Goal: Task Accomplishment & Management: Manage account settings

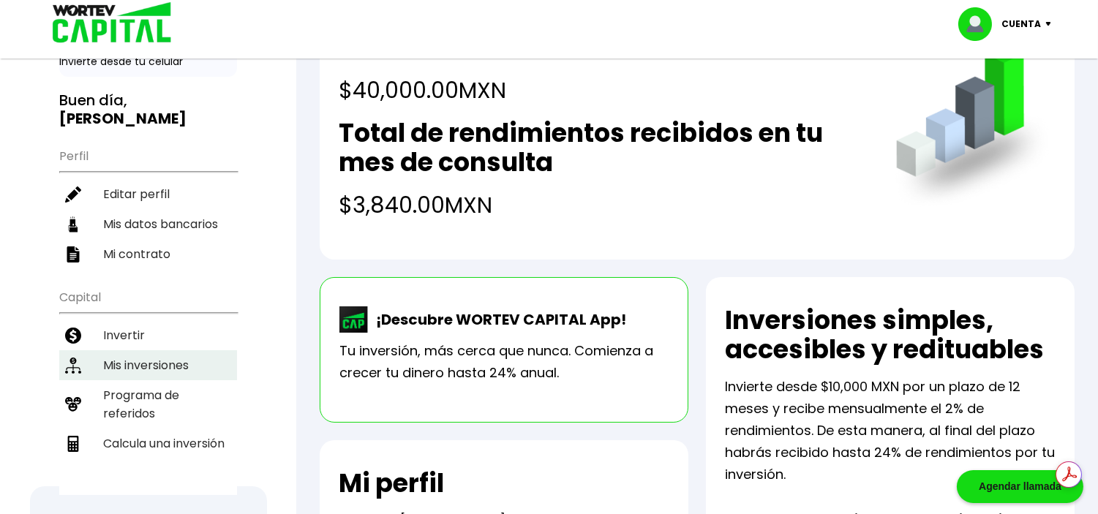
click at [148, 350] on li "Mis inversiones" at bounding box center [148, 365] width 178 height 30
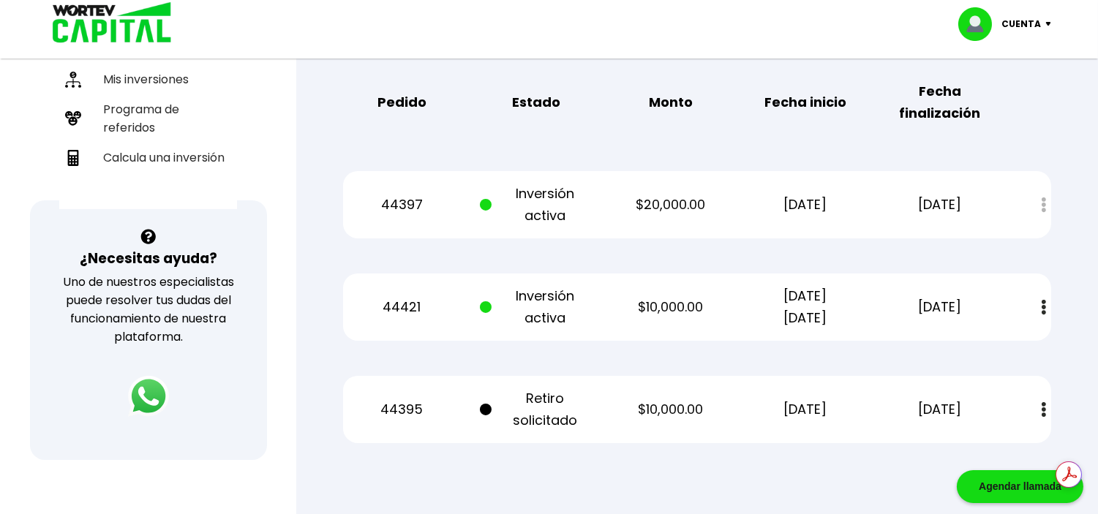
scroll to position [406, 0]
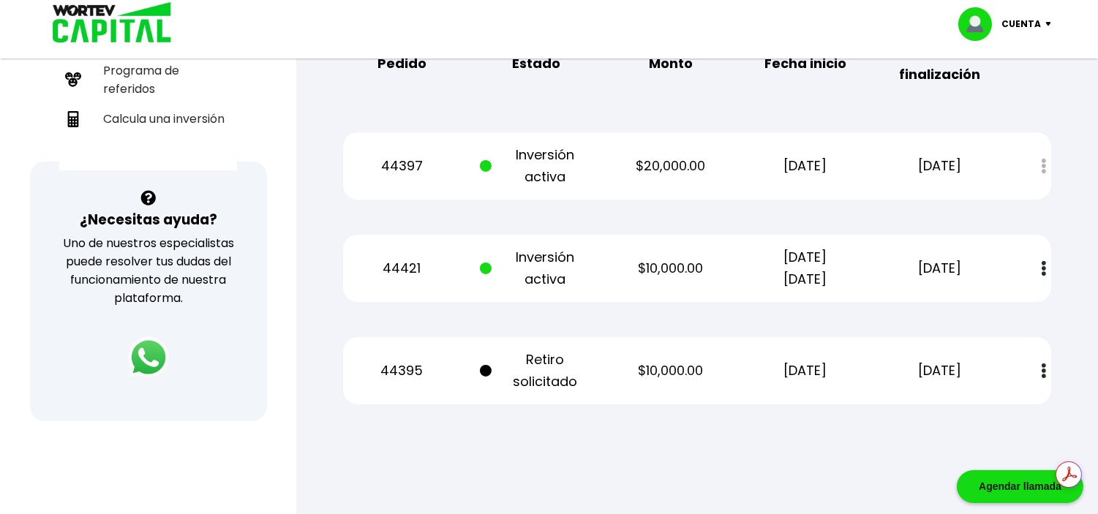
click at [1042, 378] on button at bounding box center [1044, 370] width 20 height 31
click at [964, 406] on link "Estado de cuenta" at bounding box center [945, 411] width 102 height 18
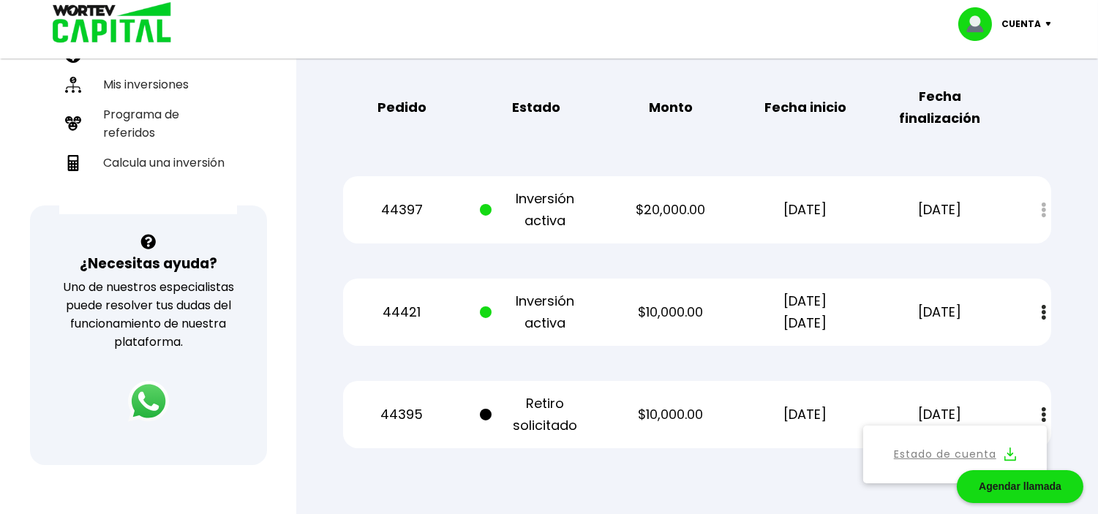
scroll to position [244, 0]
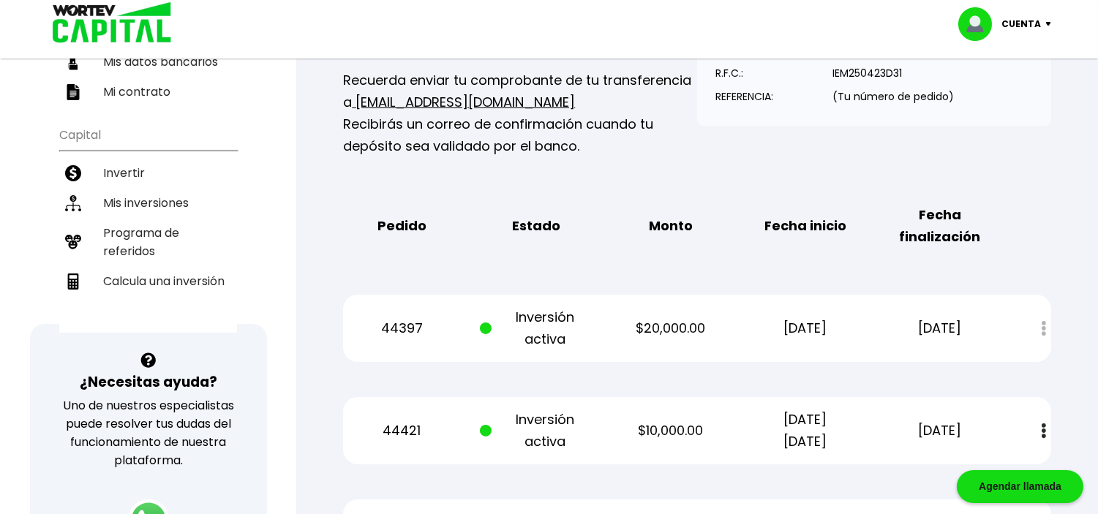
click at [1012, 22] on p "Cuenta" at bounding box center [1021, 24] width 39 height 22
click at [995, 91] on li "Cerrar sesión" at bounding box center [1006, 98] width 117 height 30
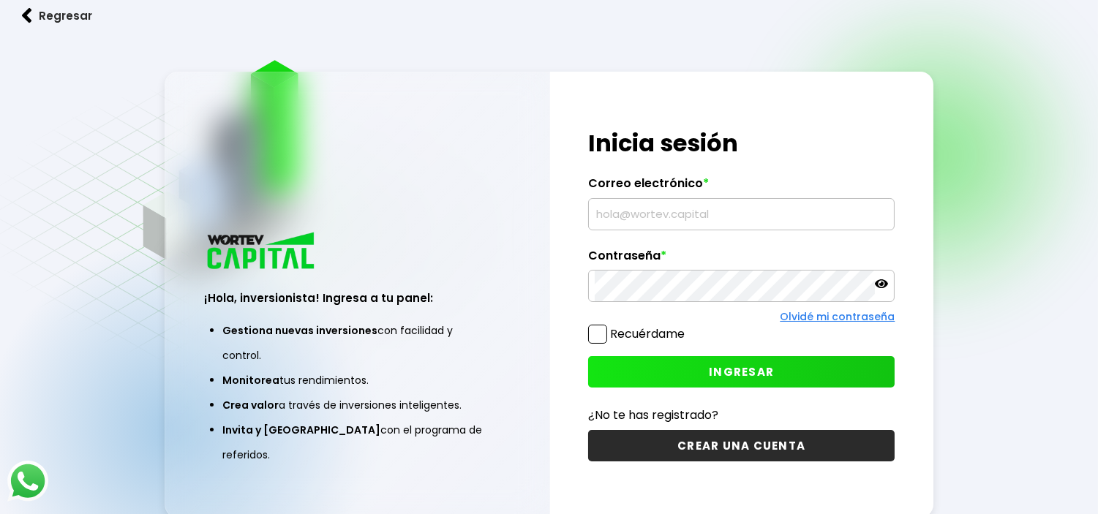
type input "[EMAIL_ADDRESS][DOMAIN_NAME]"
